Goal: Find specific page/section: Find specific page/section

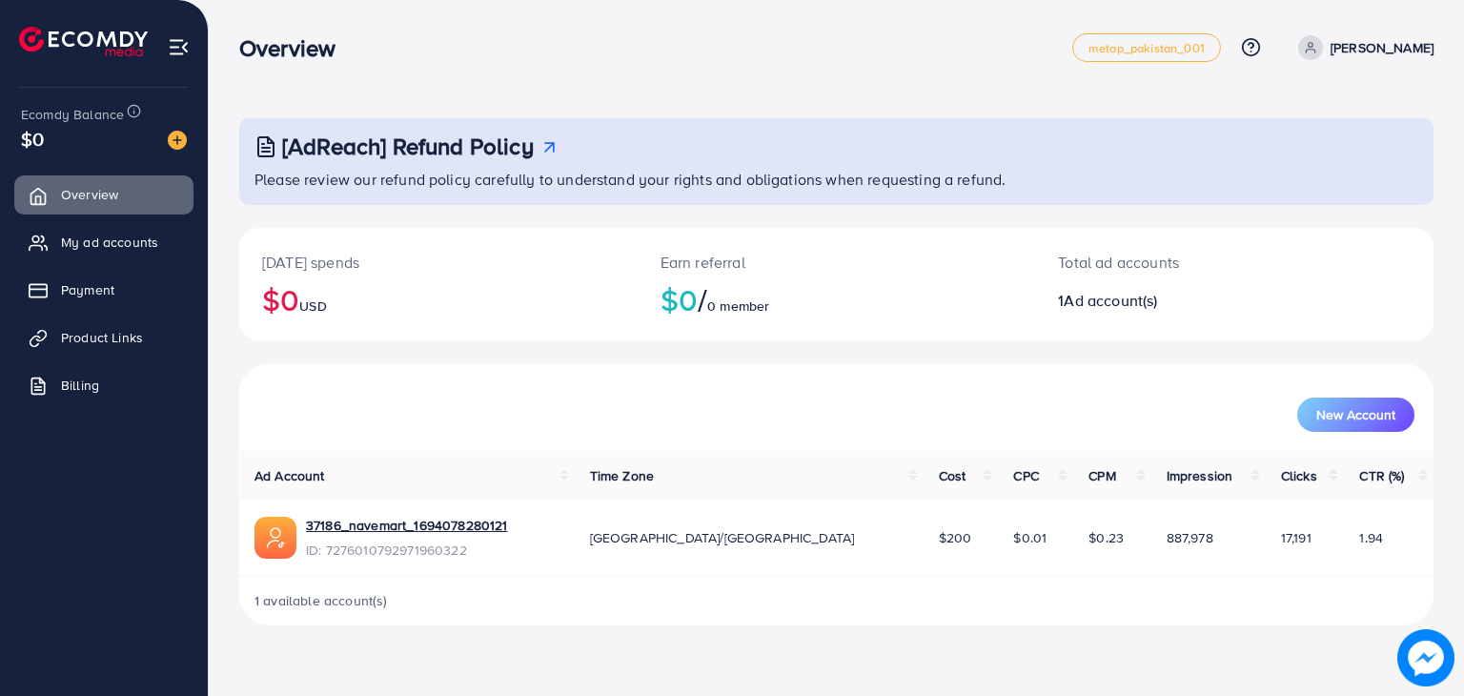
click at [1330, 58] on p "[PERSON_NAME]" at bounding box center [1381, 47] width 103 height 23
click at [1337, 157] on span "Log out" at bounding box center [1318, 156] width 51 height 23
click at [435, 520] on link "37186_navemart_1694078280121" at bounding box center [406, 525] width 201 height 19
click at [114, 242] on span "My ad accounts" at bounding box center [114, 242] width 97 height 19
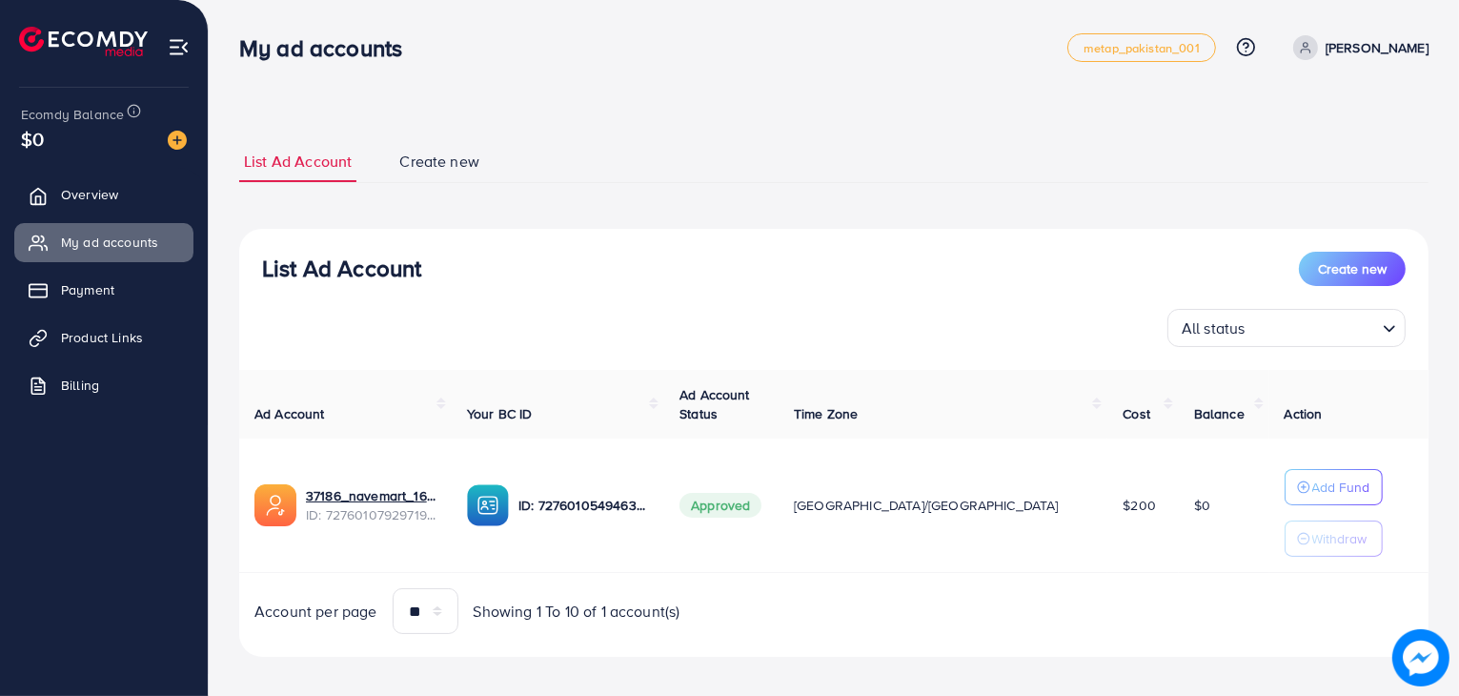
click at [965, 496] on span "[GEOGRAPHIC_DATA]/[GEOGRAPHIC_DATA]" at bounding box center [926, 505] width 265 height 19
click at [436, 498] on link "37186_navemart_1694078280121" at bounding box center [371, 495] width 131 height 19
